Goal: Transaction & Acquisition: Purchase product/service

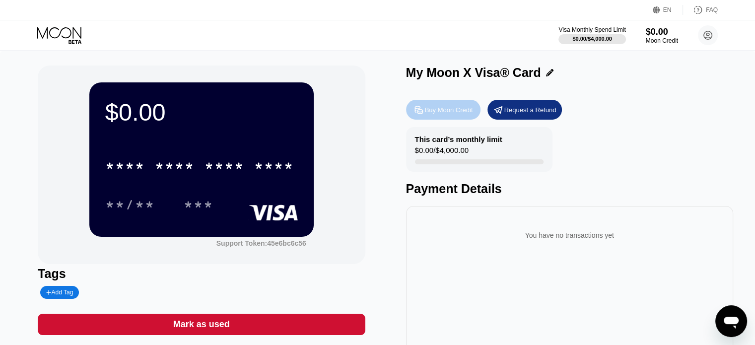
click at [421, 108] on icon at bounding box center [419, 110] width 10 height 10
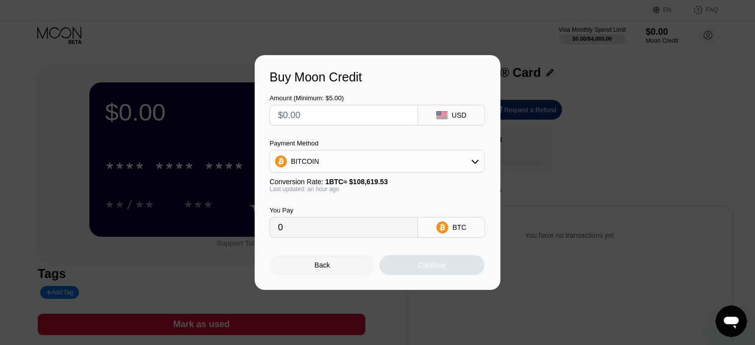
click at [294, 115] on input "text" at bounding box center [344, 115] width 132 height 20
paste input "$1878.59"
type input "$1878.59"
type input "0.01732317"
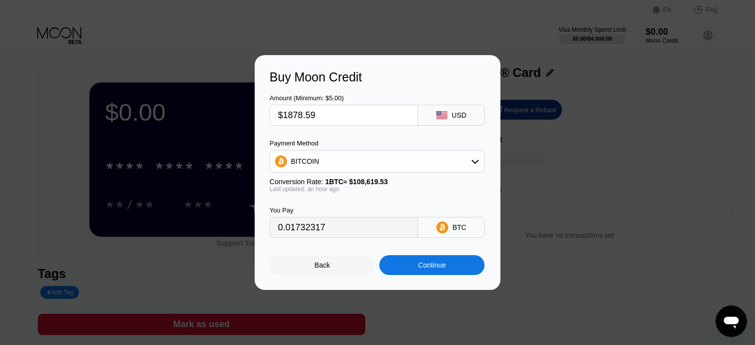
type input "$1878.59"
click at [344, 160] on div "BITCOIN" at bounding box center [377, 161] width 214 height 20
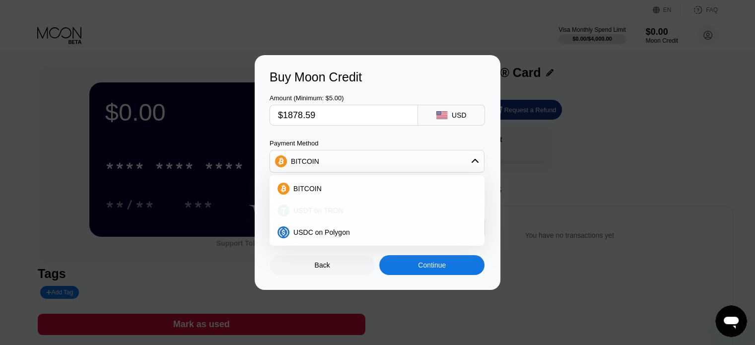
click at [375, 206] on div "USDT on TRON" at bounding box center [377, 211] width 209 height 20
type input "1897.57"
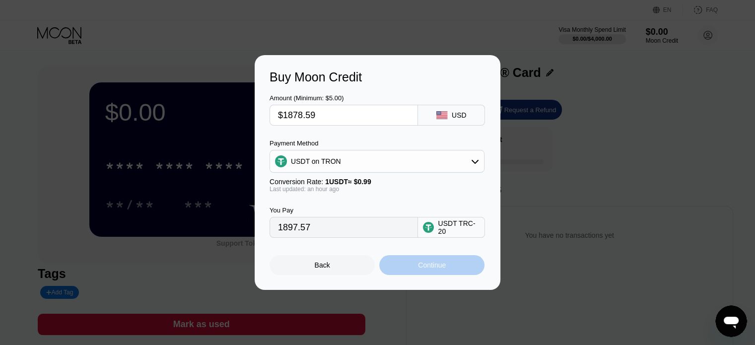
click at [432, 275] on div "Continue" at bounding box center [431, 265] width 105 height 20
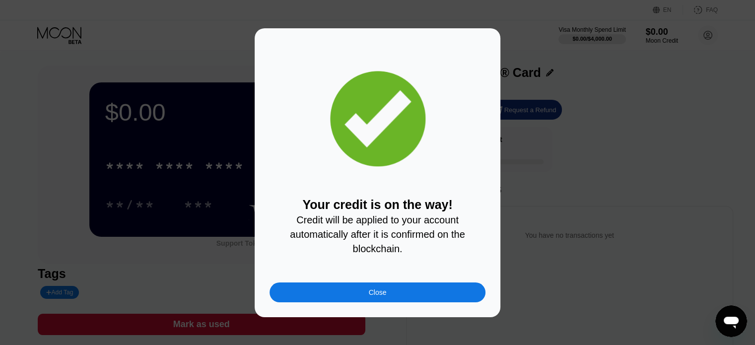
click at [363, 291] on div "Close" at bounding box center [378, 292] width 216 height 20
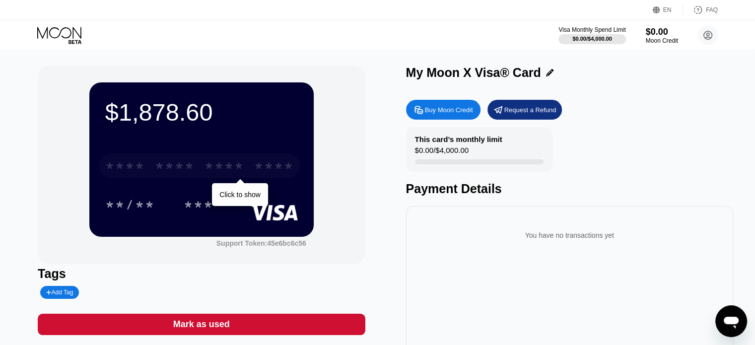
click at [266, 178] on div "* * * * * * * * * * * * ****" at bounding box center [199, 165] width 201 height 25
click at [180, 172] on div "* * * *" at bounding box center [175, 167] width 40 height 16
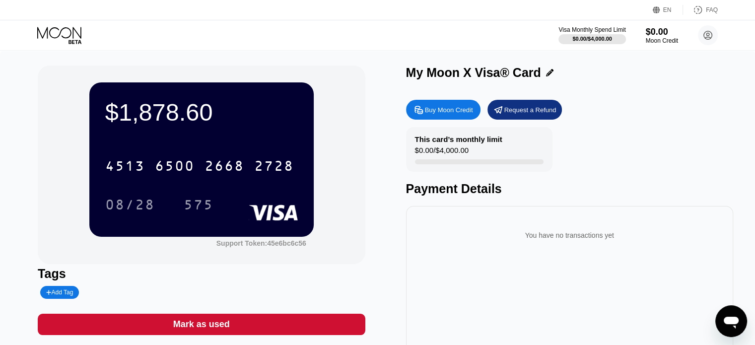
click at [439, 114] on div "Buy Moon Credit" at bounding box center [449, 110] width 48 height 8
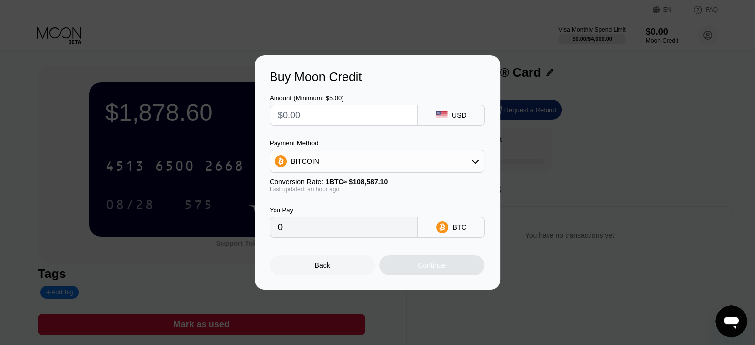
click at [311, 124] on input "text" at bounding box center [344, 115] width 132 height 20
paste input "$1878.59"
type input "$1878.59"
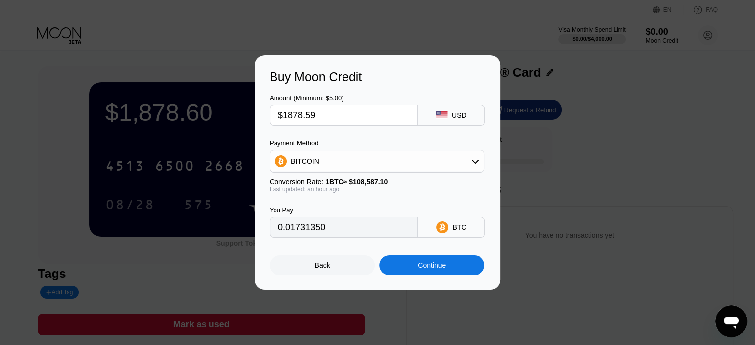
type input "0.01731350"
type input "$1878.59"
click at [329, 160] on div "BITCOIN" at bounding box center [377, 161] width 214 height 20
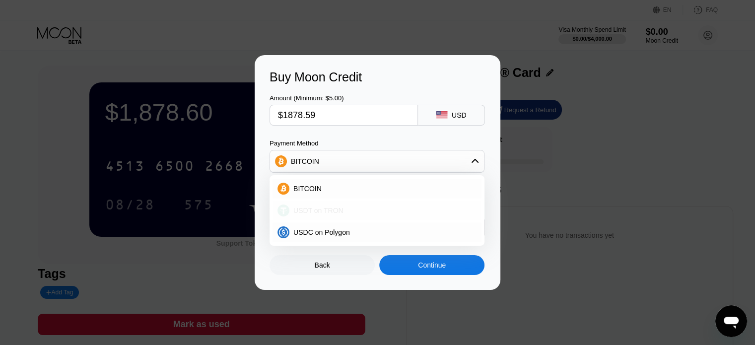
click at [355, 203] on div "USDT on TRON" at bounding box center [377, 211] width 209 height 20
type input "1897.57"
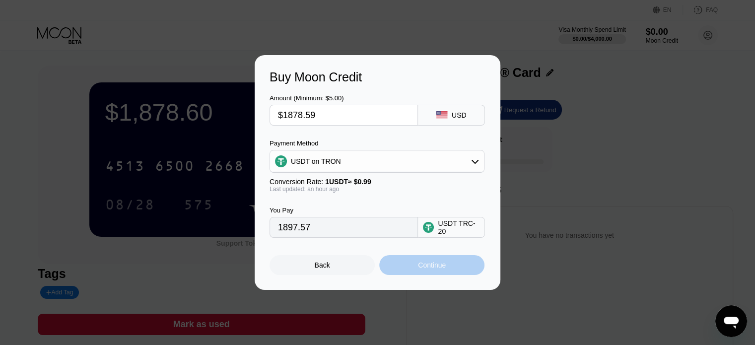
click at [425, 269] on div "Continue" at bounding box center [432, 265] width 28 height 8
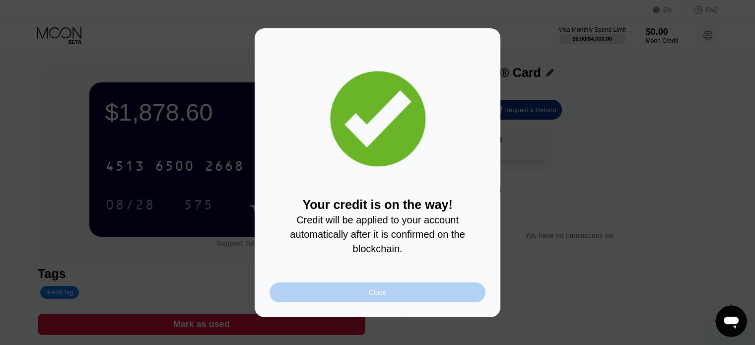
click at [346, 291] on div "Close" at bounding box center [378, 292] width 216 height 20
